Goal: Find contact information: Find contact information

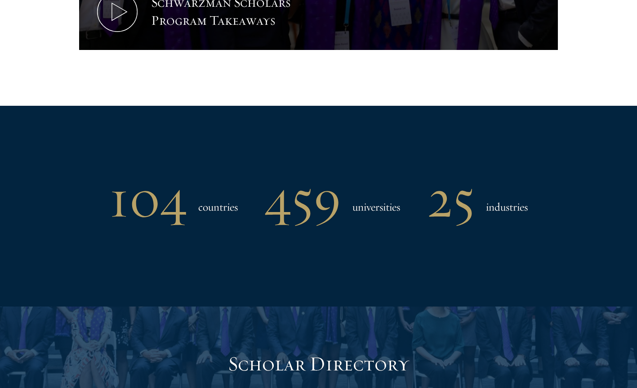
scroll to position [682, 0]
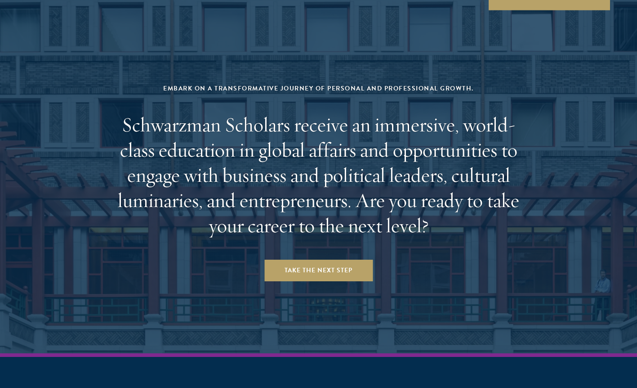
scroll to position [3703, 0]
